Goal: Book appointment/travel/reservation

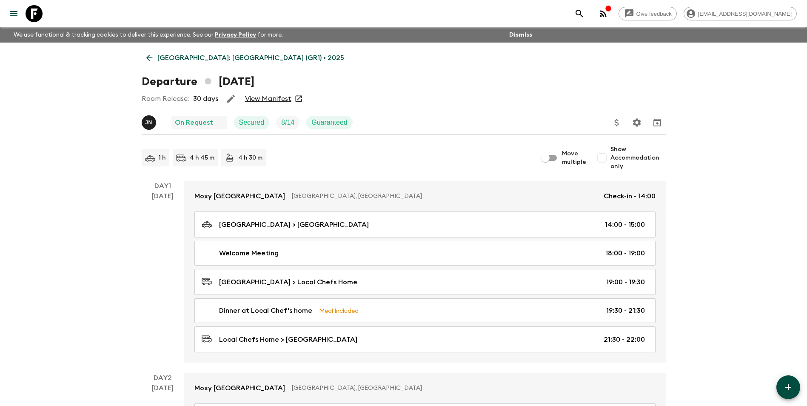
click at [149, 54] on icon at bounding box center [149, 57] width 9 height 9
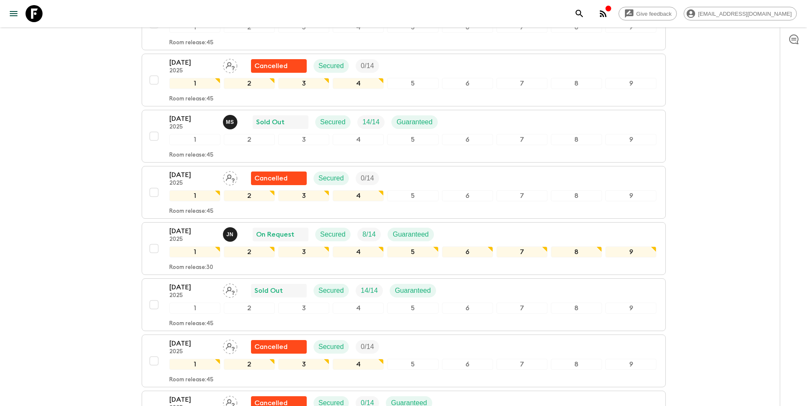
drag, startPoint x: 787, startPoint y: 263, endPoint x: 795, endPoint y: 261, distance: 8.4
click at [787, 263] on div at bounding box center [793, 216] width 27 height 379
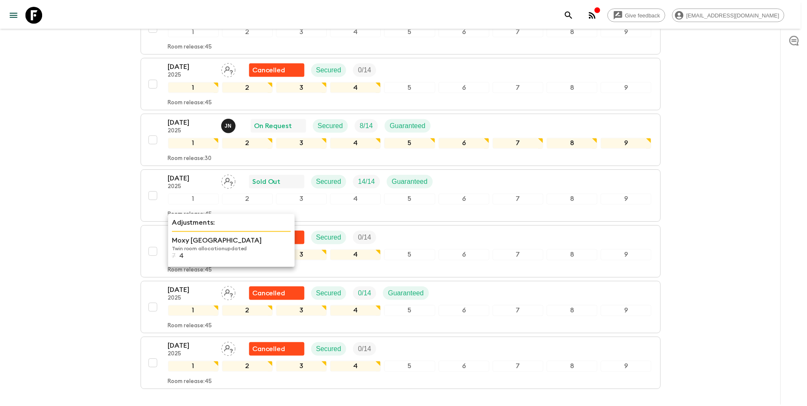
scroll to position [537, 0]
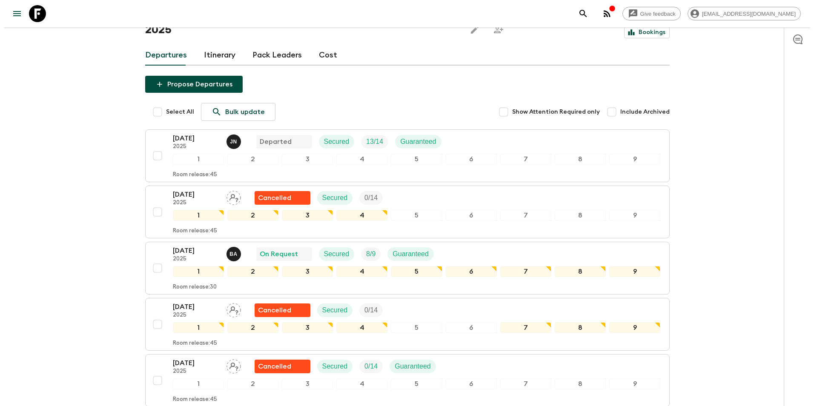
scroll to position [0, 0]
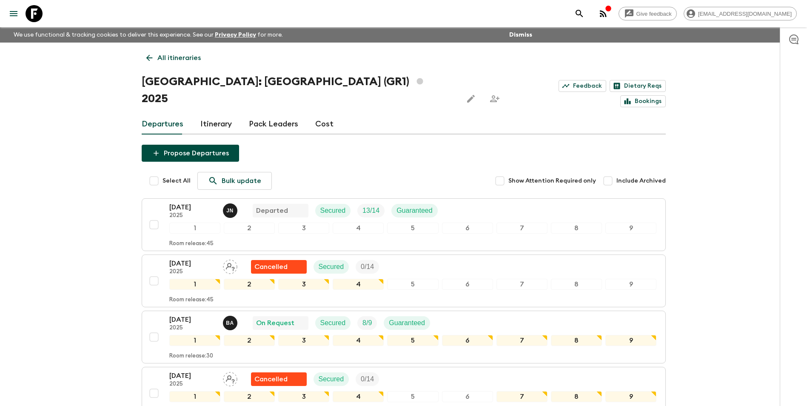
click at [149, 62] on icon at bounding box center [149, 57] width 9 height 9
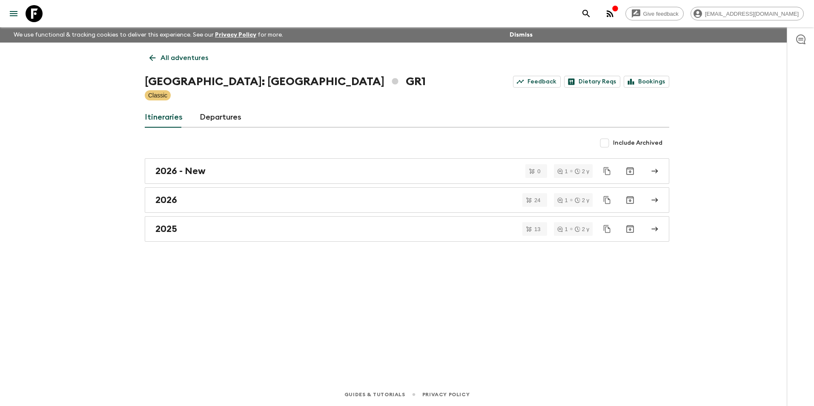
click at [149, 61] on icon at bounding box center [152, 57] width 9 height 9
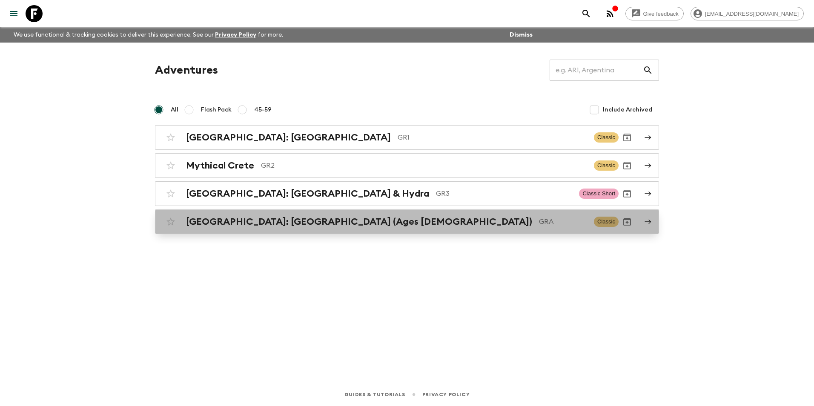
click at [281, 222] on h2 "[GEOGRAPHIC_DATA]: [GEOGRAPHIC_DATA] (Ages [DEMOGRAPHIC_DATA])" at bounding box center [359, 221] width 346 height 11
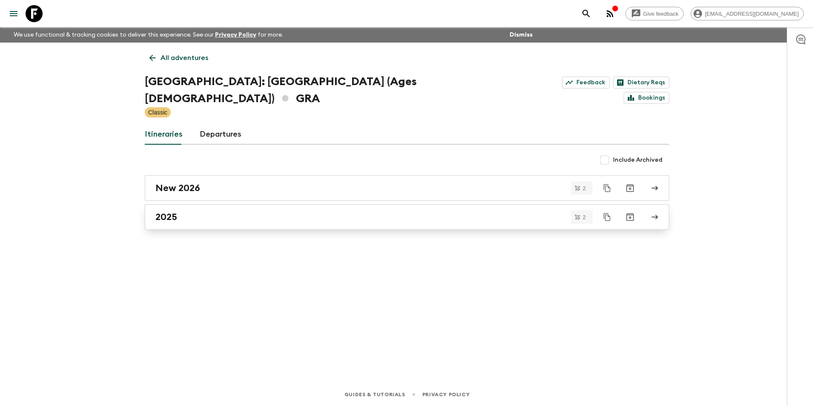
click at [189, 204] on link "2025" at bounding box center [407, 217] width 524 height 26
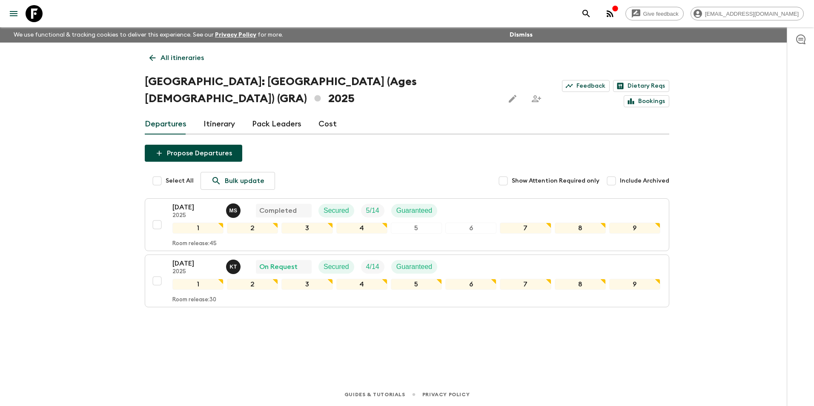
click at [422, 354] on div "All itineraries [GEOGRAPHIC_DATA]: [GEOGRAPHIC_DATA] (Ages [DEMOGRAPHIC_DATA]) …" at bounding box center [406, 201] width 545 height 317
drag, startPoint x: 586, startPoint y: 344, endPoint x: 682, endPoint y: 246, distance: 137.5
click at [587, 344] on div "All itineraries [GEOGRAPHIC_DATA]: [GEOGRAPHIC_DATA] (Ages [DEMOGRAPHIC_DATA]) …" at bounding box center [406, 201] width 545 height 317
click at [155, 63] on link "All itineraries" at bounding box center [177, 57] width 64 height 17
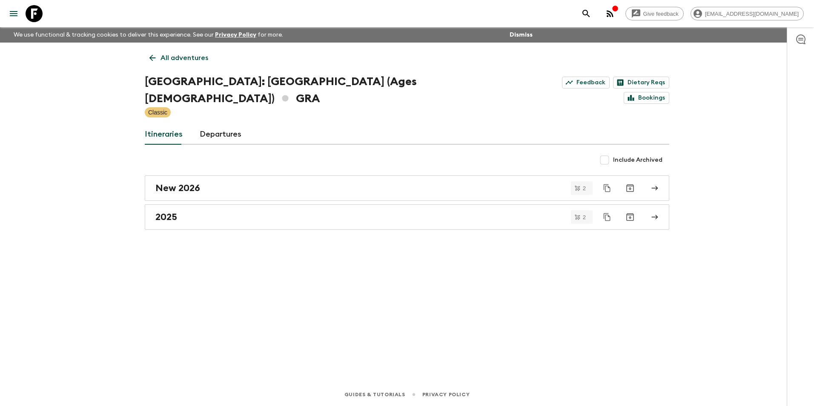
click at [161, 57] on p "All adventures" at bounding box center [184, 58] width 48 height 10
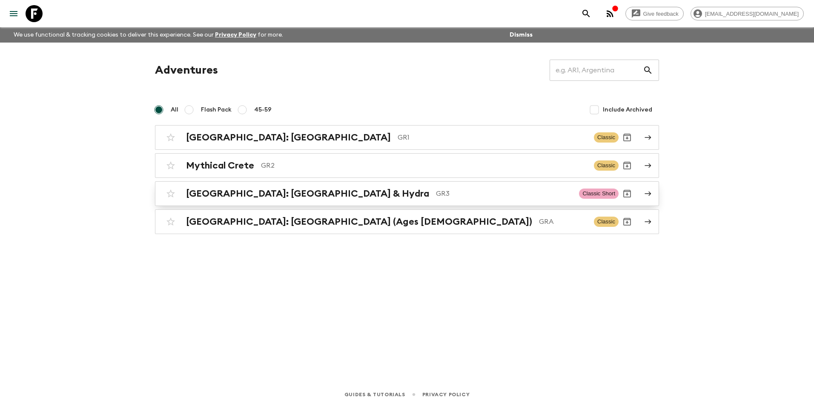
click at [242, 200] on div "[GEOGRAPHIC_DATA]: [GEOGRAPHIC_DATA] & Hydra GR3 Classic Short" at bounding box center [390, 193] width 456 height 17
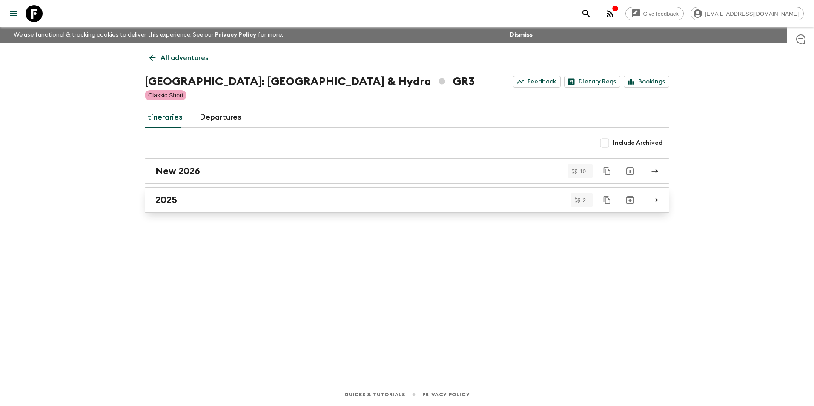
click at [193, 199] on div "2025" at bounding box center [398, 199] width 487 height 11
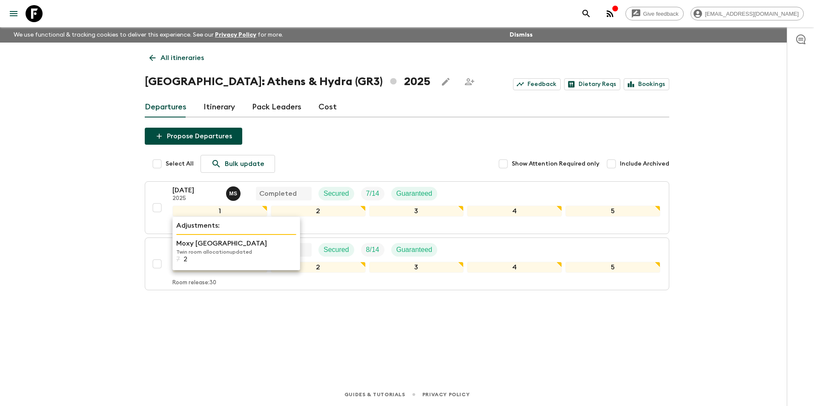
click at [201, 250] on p "Twin room allocation updated" at bounding box center [236, 252] width 120 height 7
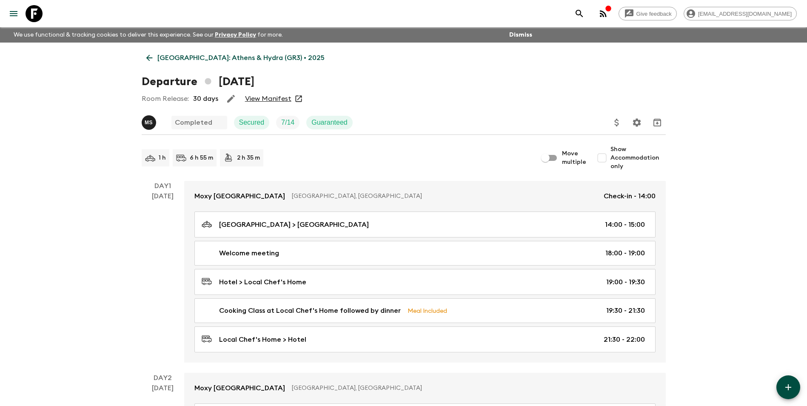
click at [161, 53] on p "[GEOGRAPHIC_DATA]: Athens & Hydra (GR3) • 2025" at bounding box center [240, 58] width 167 height 10
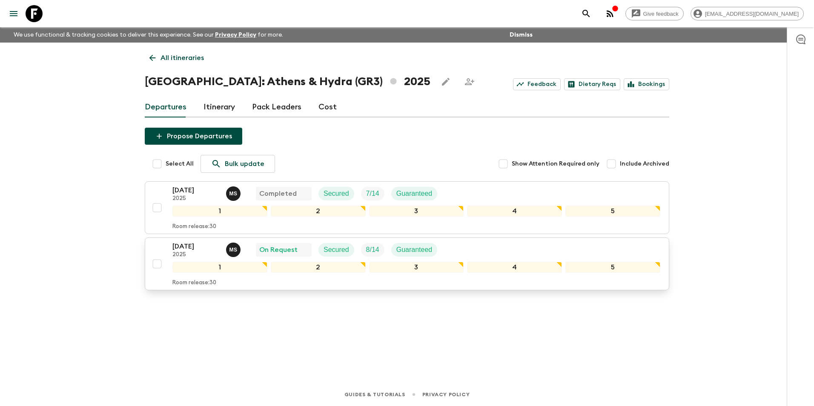
click at [189, 243] on p "[DATE]" at bounding box center [195, 246] width 47 height 10
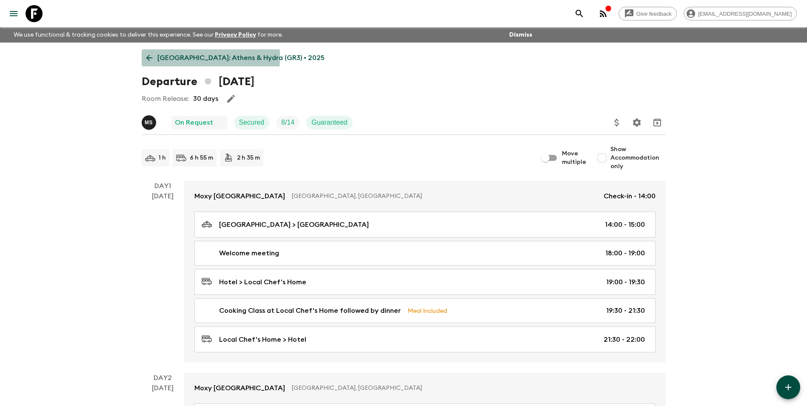
click at [145, 57] on icon at bounding box center [149, 57] width 9 height 9
